Goal: Navigation & Orientation: Find specific page/section

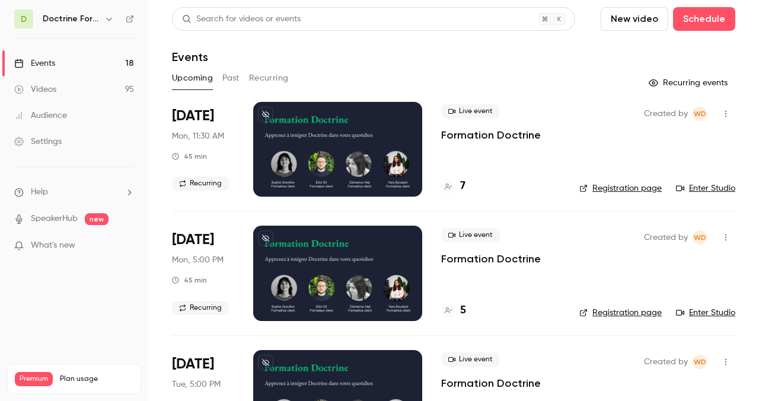
click at [200, 117] on span "[DATE]" at bounding box center [193, 116] width 42 height 19
click at [366, 168] on div at bounding box center [337, 149] width 169 height 95
click at [105, 20] on icon "button" at bounding box center [108, 18] width 9 height 9
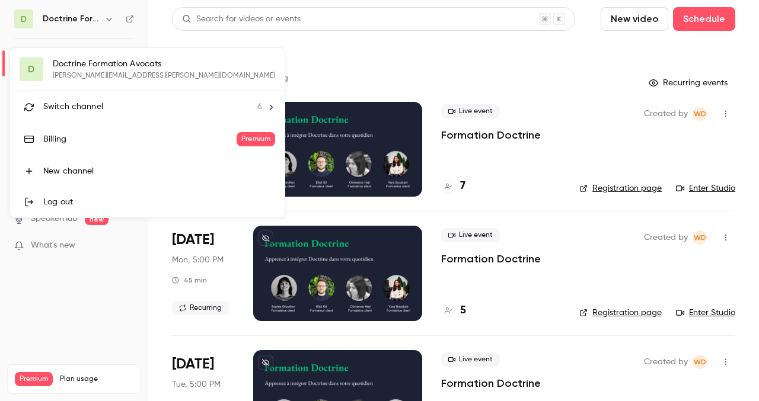
click at [259, 47] on div at bounding box center [379, 200] width 759 height 401
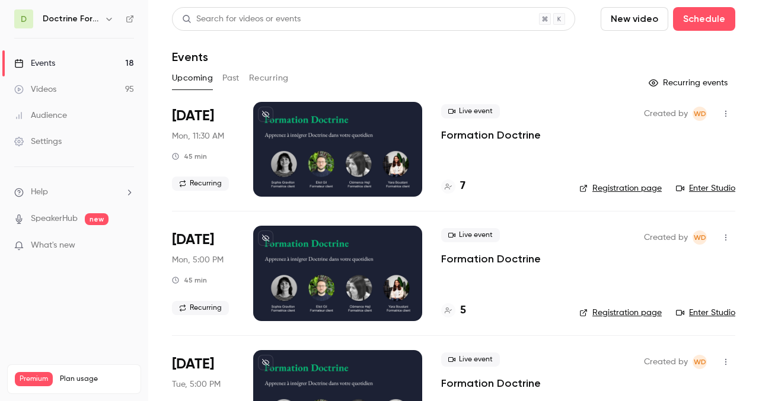
click at [715, 186] on link "Enter Studio" at bounding box center [705, 189] width 59 height 12
